Goal: Information Seeking & Learning: Learn about a topic

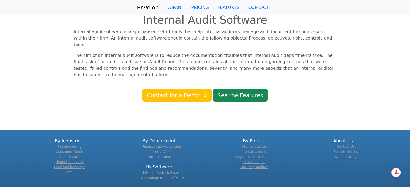
click at [385, 54] on div at bounding box center [373, 56] width 67 height 54
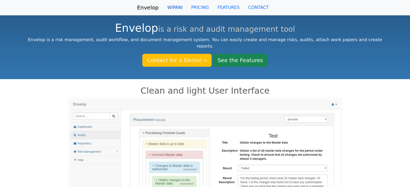
click at [179, 7] on link "WIPANI" at bounding box center [175, 7] width 24 height 11
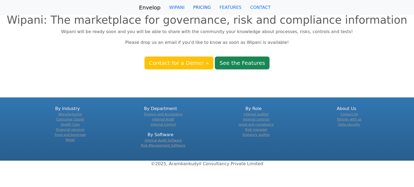
click at [203, 10] on link "PRICING" at bounding box center [202, 7] width 26 height 11
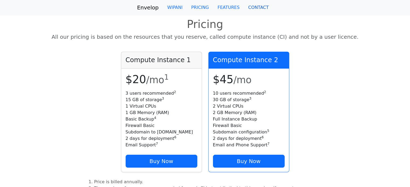
drag, startPoint x: 269, startPoint y: 0, endPoint x: 270, endPoint y: 7, distance: 7.3
click at [260, 10] on link "CONTACT" at bounding box center [258, 7] width 29 height 11
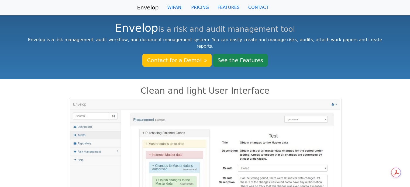
click at [233, 30] on small "is a risk and audit management tool" at bounding box center [226, 29] width 137 height 9
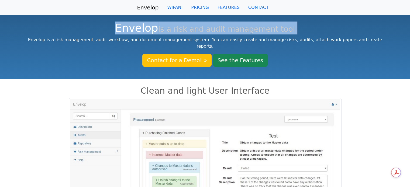
click at [233, 30] on small "is a risk and audit management tool" at bounding box center [226, 29] width 137 height 9
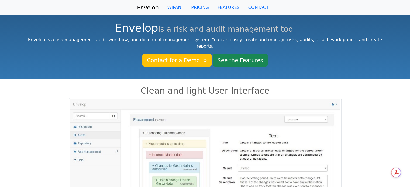
click at [113, 66] on div "Envelop is a risk and audit management tool Envelop is a risk management, audit…" at bounding box center [205, 46] width 410 height 66
click at [200, 7] on link "PRICING" at bounding box center [200, 7] width 26 height 11
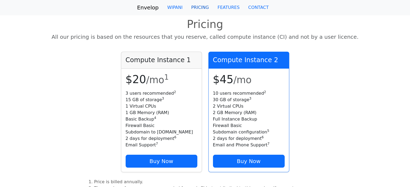
click at [198, 9] on link "PRICING" at bounding box center [200, 7] width 26 height 11
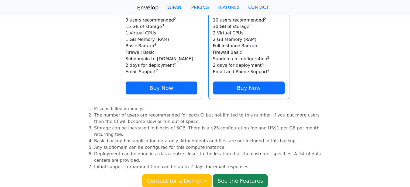
scroll to position [135, 0]
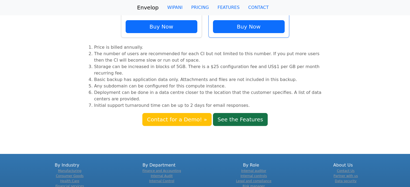
click at [247, 113] on link "See the Features" at bounding box center [240, 119] width 55 height 13
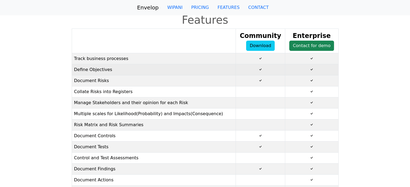
click at [90, 74] on td "Define Objectives" at bounding box center [154, 69] width 164 height 11
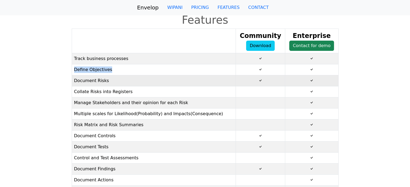
drag, startPoint x: 90, startPoint y: 74, endPoint x: 93, endPoint y: 77, distance: 3.9
click at [91, 74] on td "Define Objectives" at bounding box center [154, 69] width 164 height 11
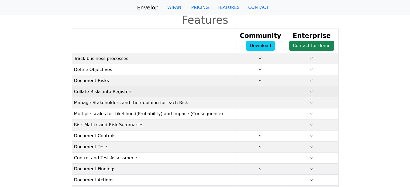
click at [102, 89] on td "Collate Risks into Registers" at bounding box center [154, 92] width 164 height 11
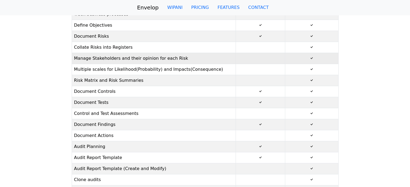
scroll to position [54, 0]
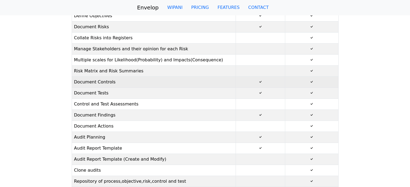
click at [96, 82] on td "Document Controls" at bounding box center [154, 82] width 164 height 11
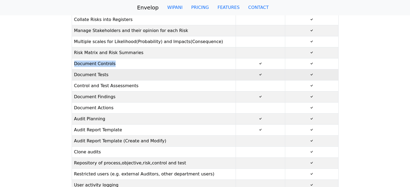
scroll to position [81, 0]
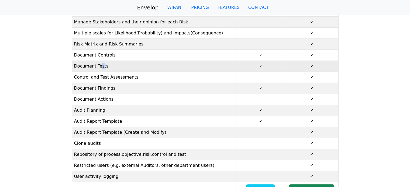
click at [100, 68] on td "Document Tests" at bounding box center [154, 66] width 164 height 11
click at [101, 67] on td "Document Tests" at bounding box center [154, 66] width 164 height 11
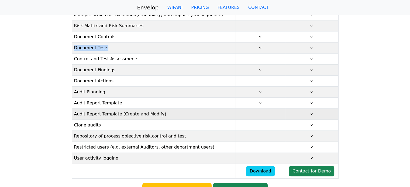
scroll to position [108, 0]
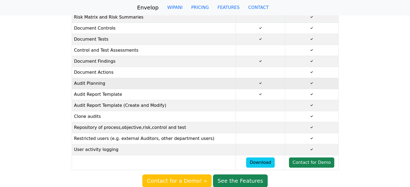
click at [90, 83] on td "Audit Planning" at bounding box center [154, 83] width 164 height 11
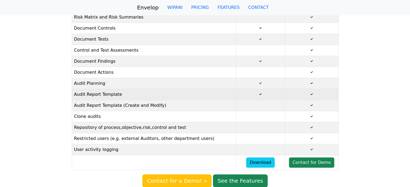
click at [117, 98] on td "Audit Report Template" at bounding box center [154, 94] width 164 height 11
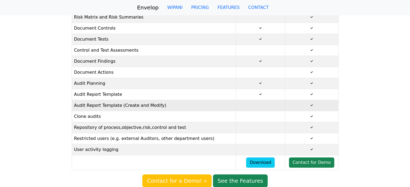
click at [114, 110] on td "Audit Report Template (Create and Modify)" at bounding box center [154, 105] width 164 height 11
click at [146, 109] on td "Audit Report Template (Create and Modify)" at bounding box center [154, 105] width 164 height 11
click at [148, 107] on td "Audit Report Template (Create and Modify)" at bounding box center [154, 105] width 164 height 11
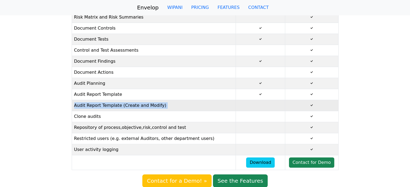
click at [148, 107] on td "Audit Report Template (Create and Modify)" at bounding box center [154, 105] width 164 height 11
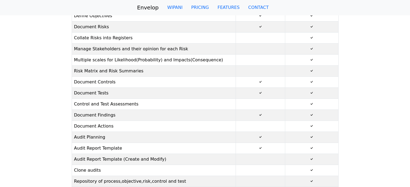
scroll to position [0, 0]
